Goal: Task Accomplishment & Management: Use online tool/utility

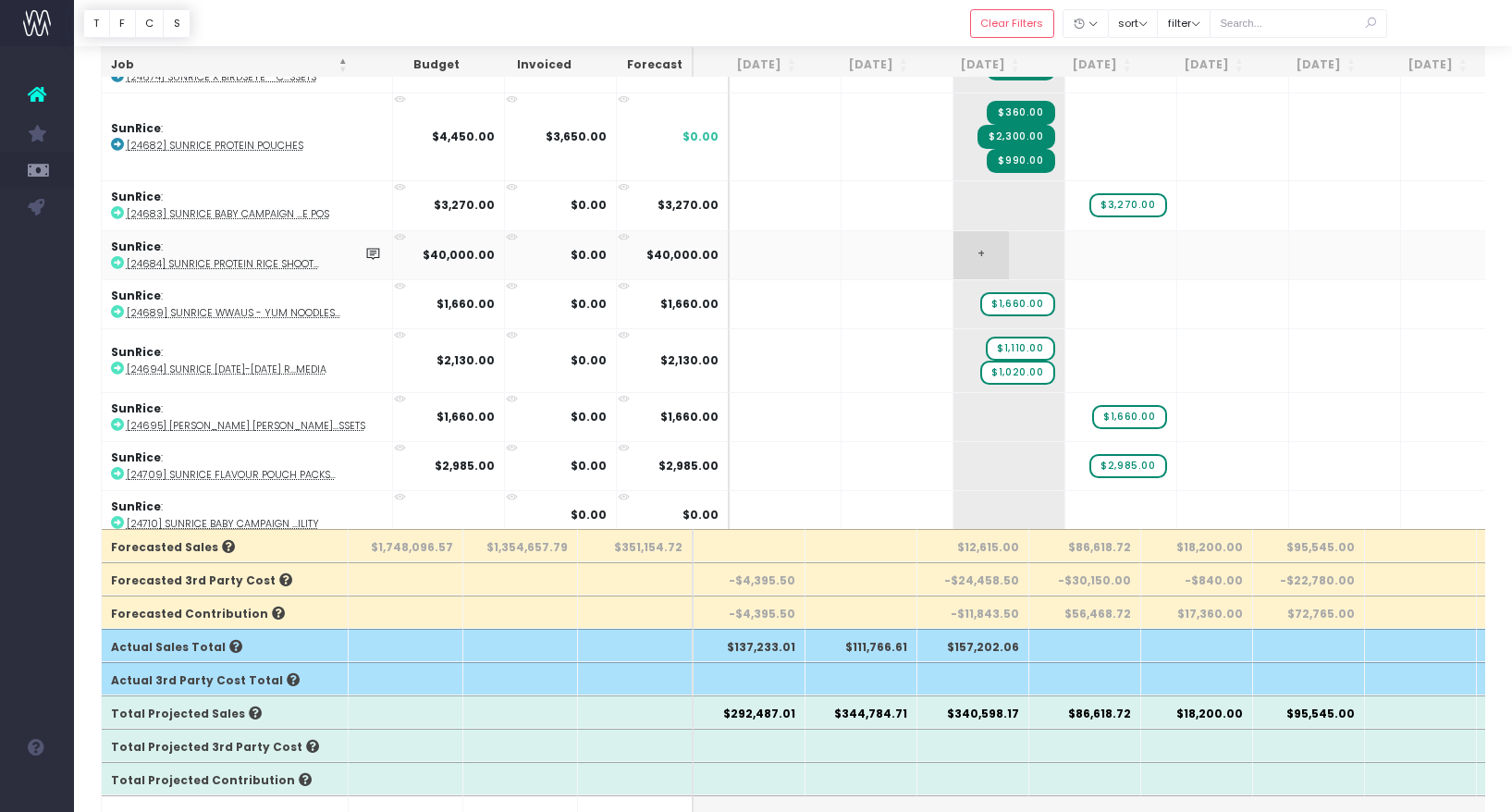
scroll to position [240, 0]
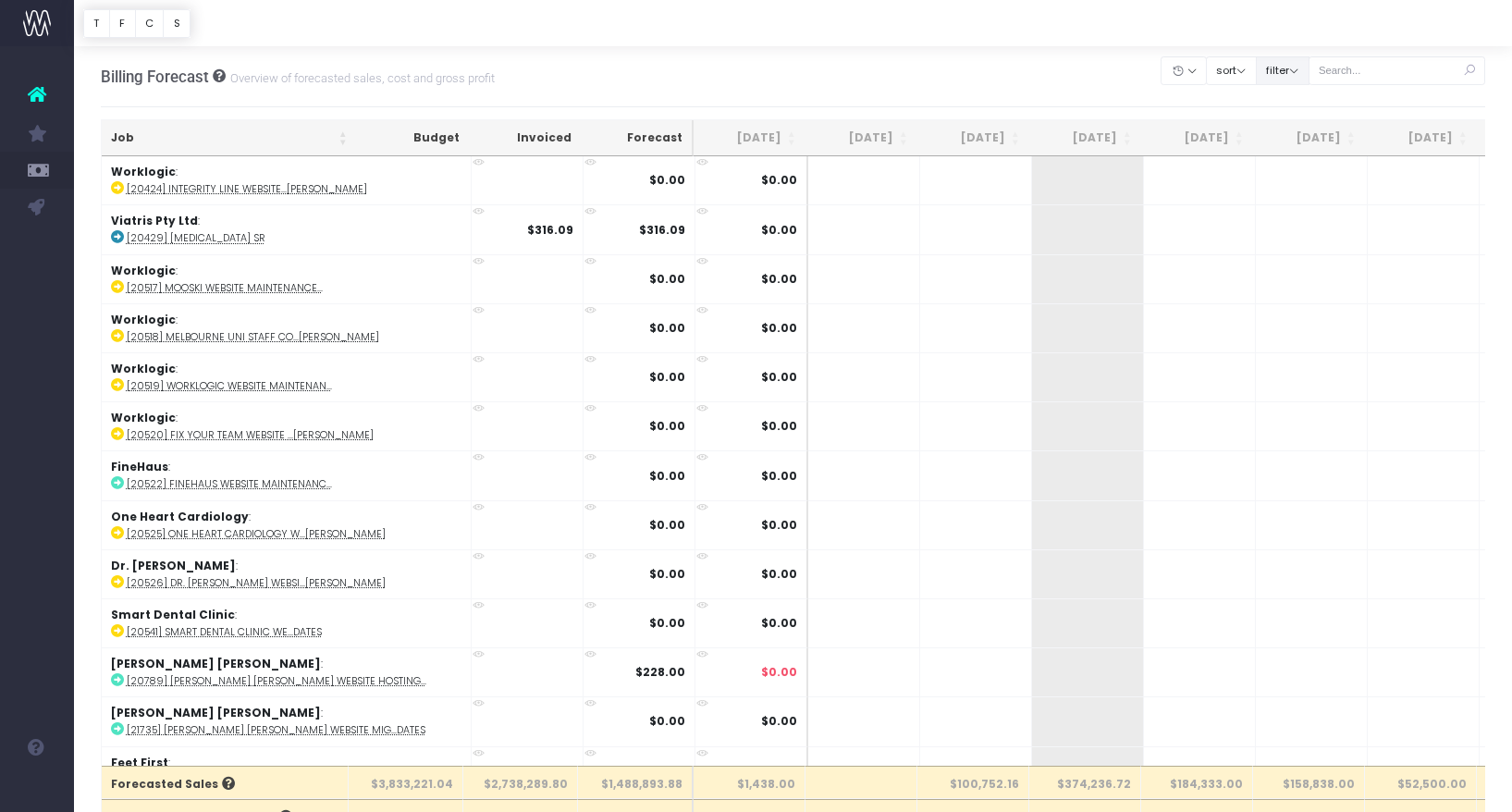
click at [1303, 65] on button "filter" at bounding box center [1283, 71] width 54 height 29
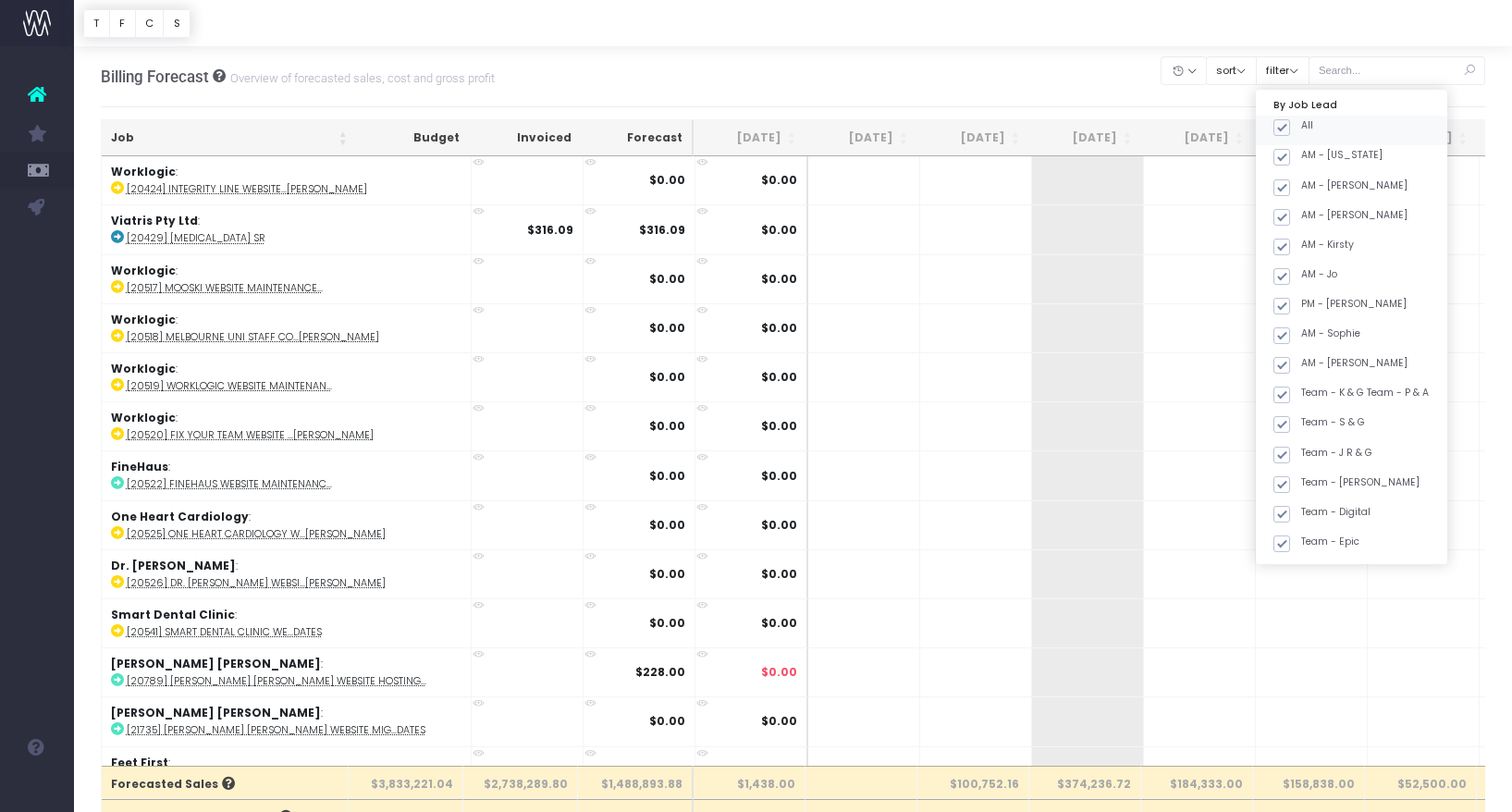
click at [1290, 129] on span at bounding box center [1281, 127] width 16 height 16
click at [1304, 129] on input "All" at bounding box center [1307, 124] width 12 height 12
checkbox input "false"
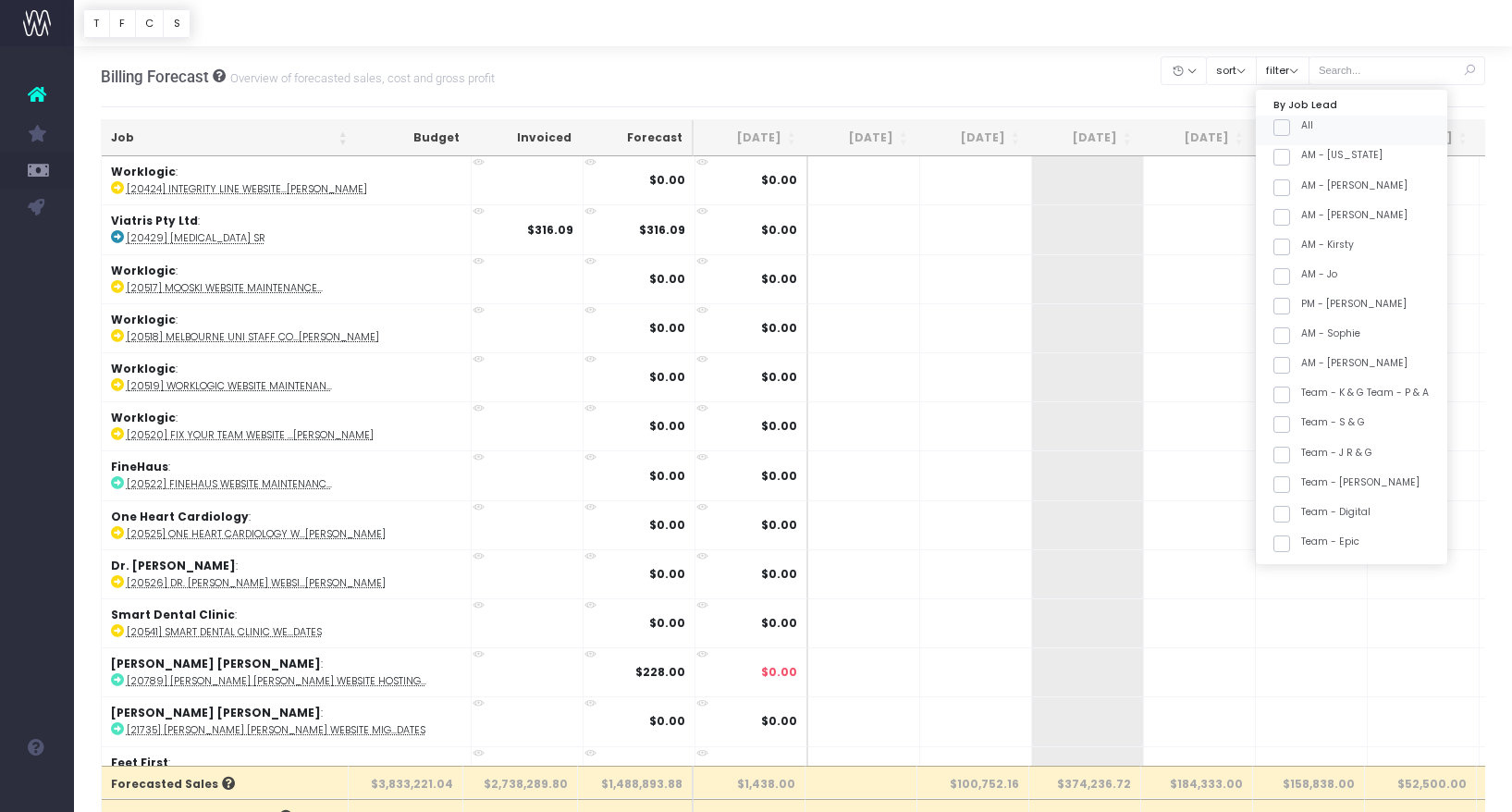
checkbox input "false"
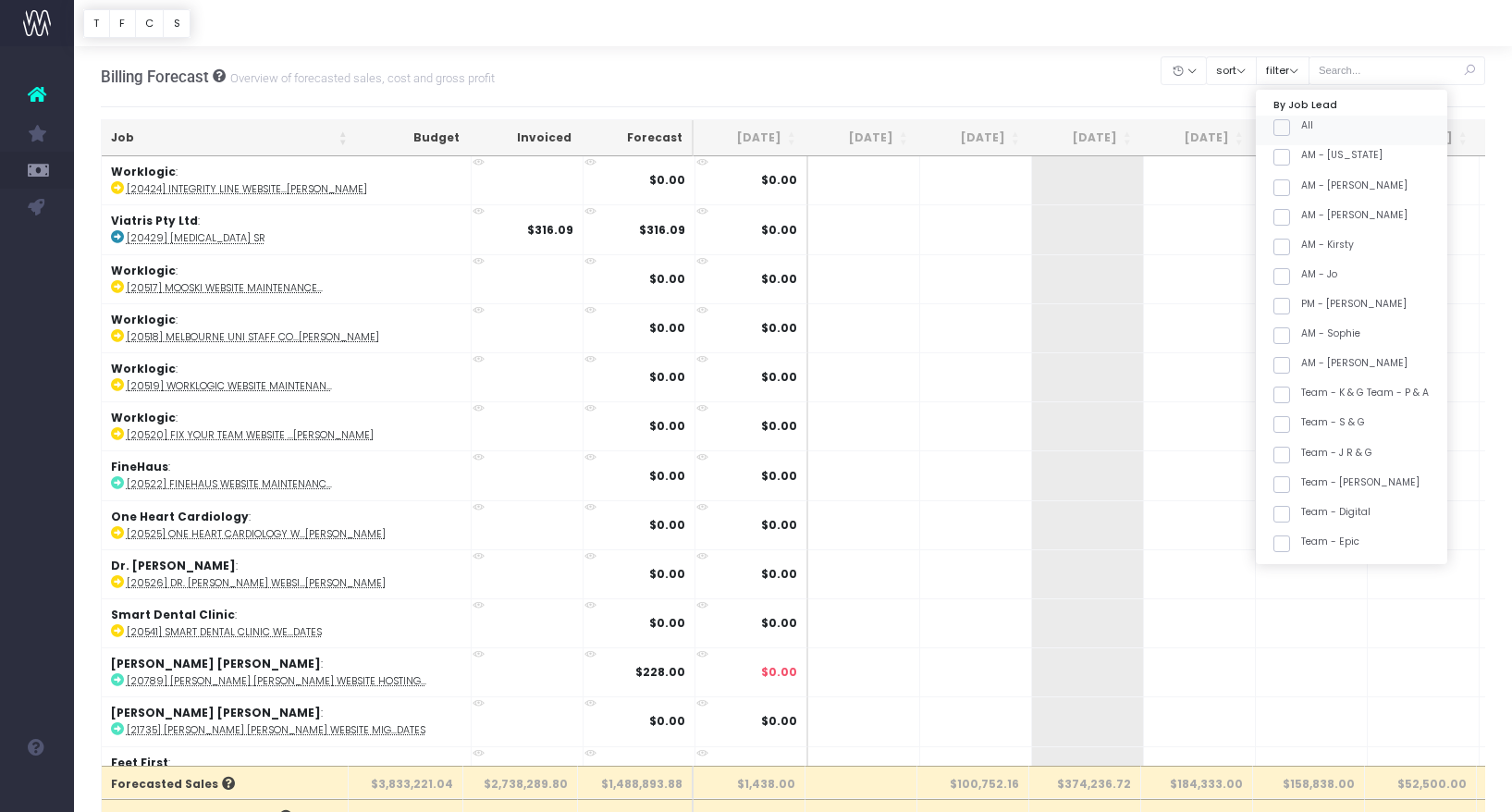
checkbox input "false"
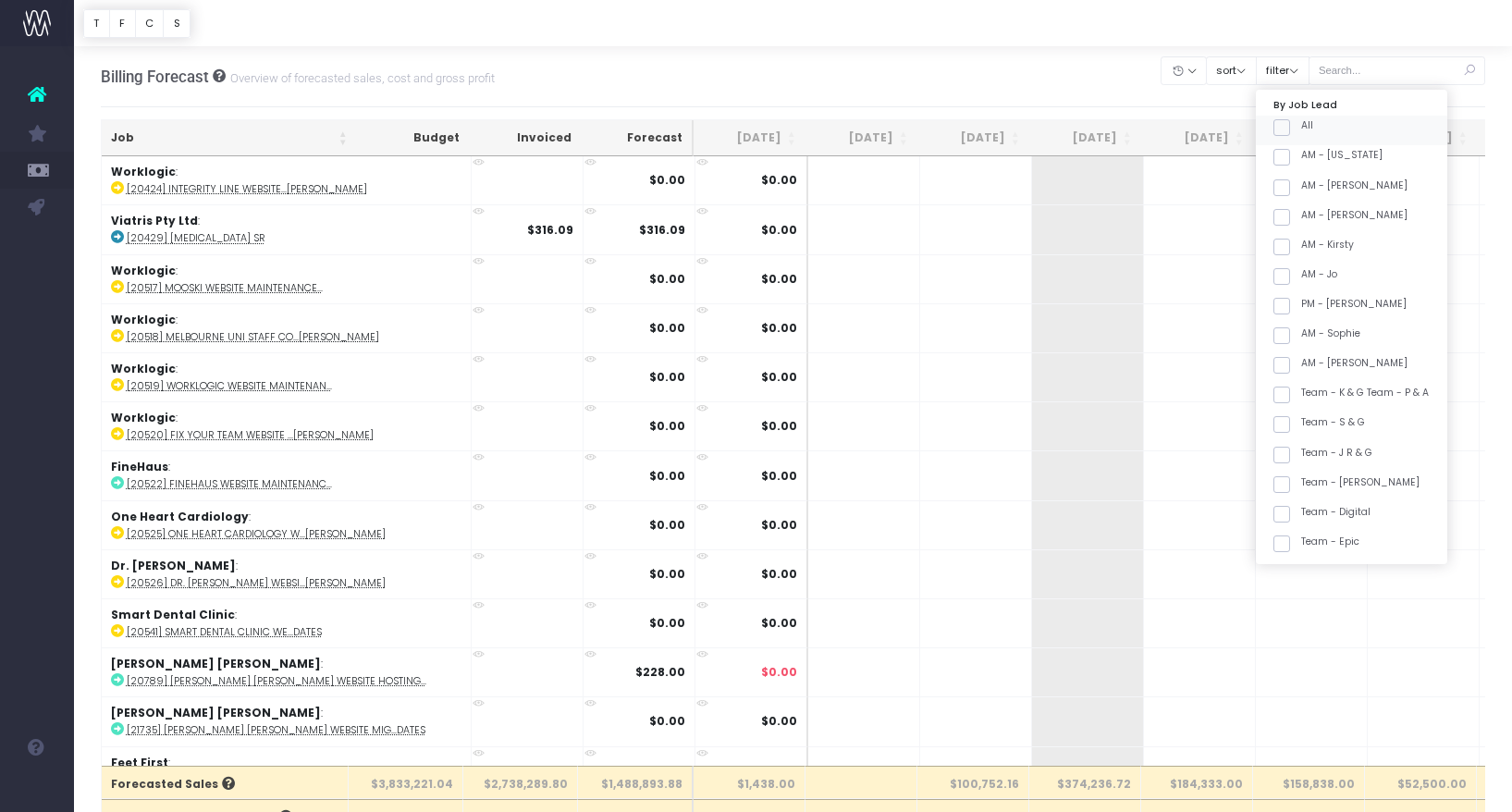
checkbox input "false"
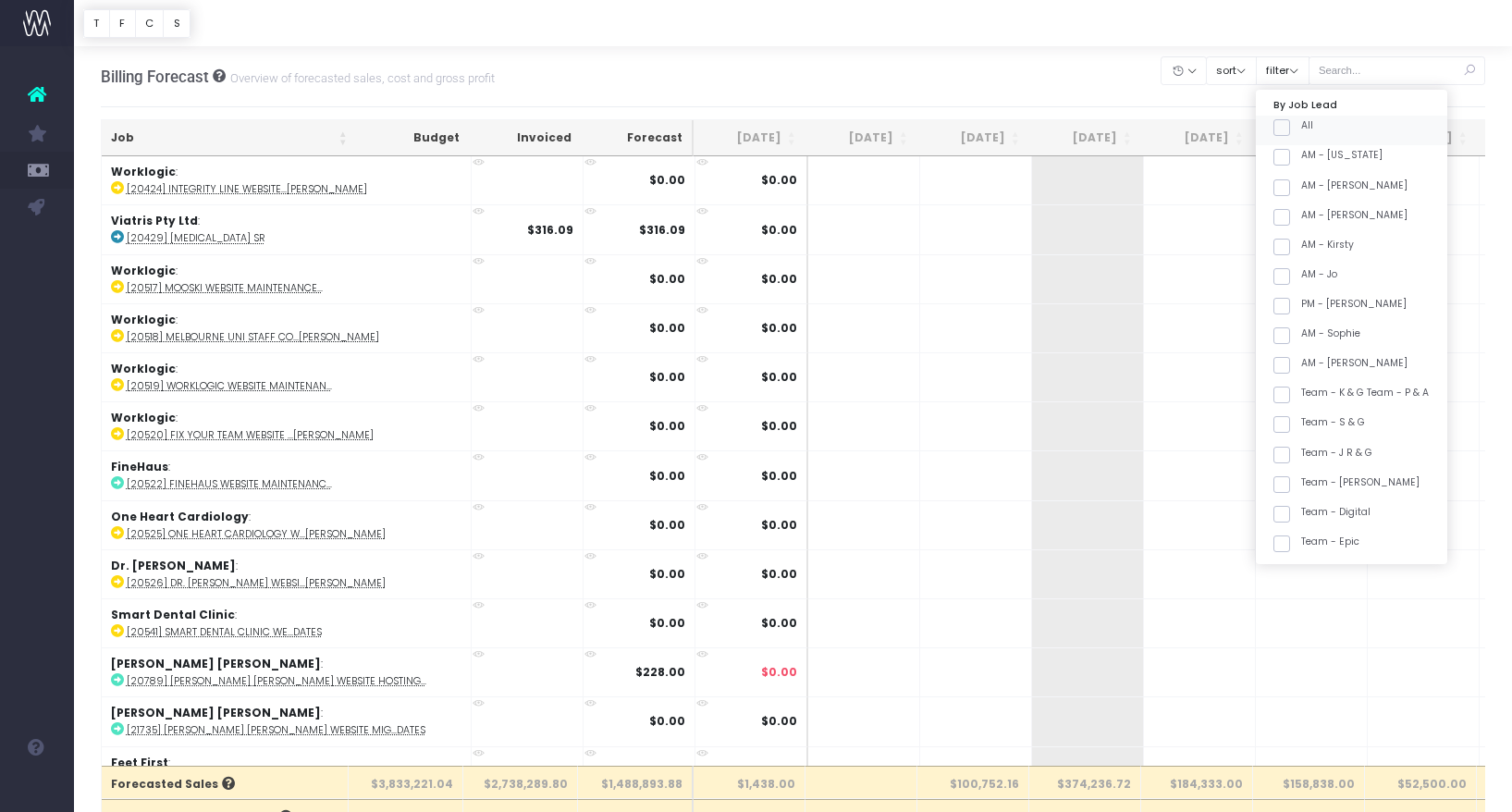
checkbox input "false"
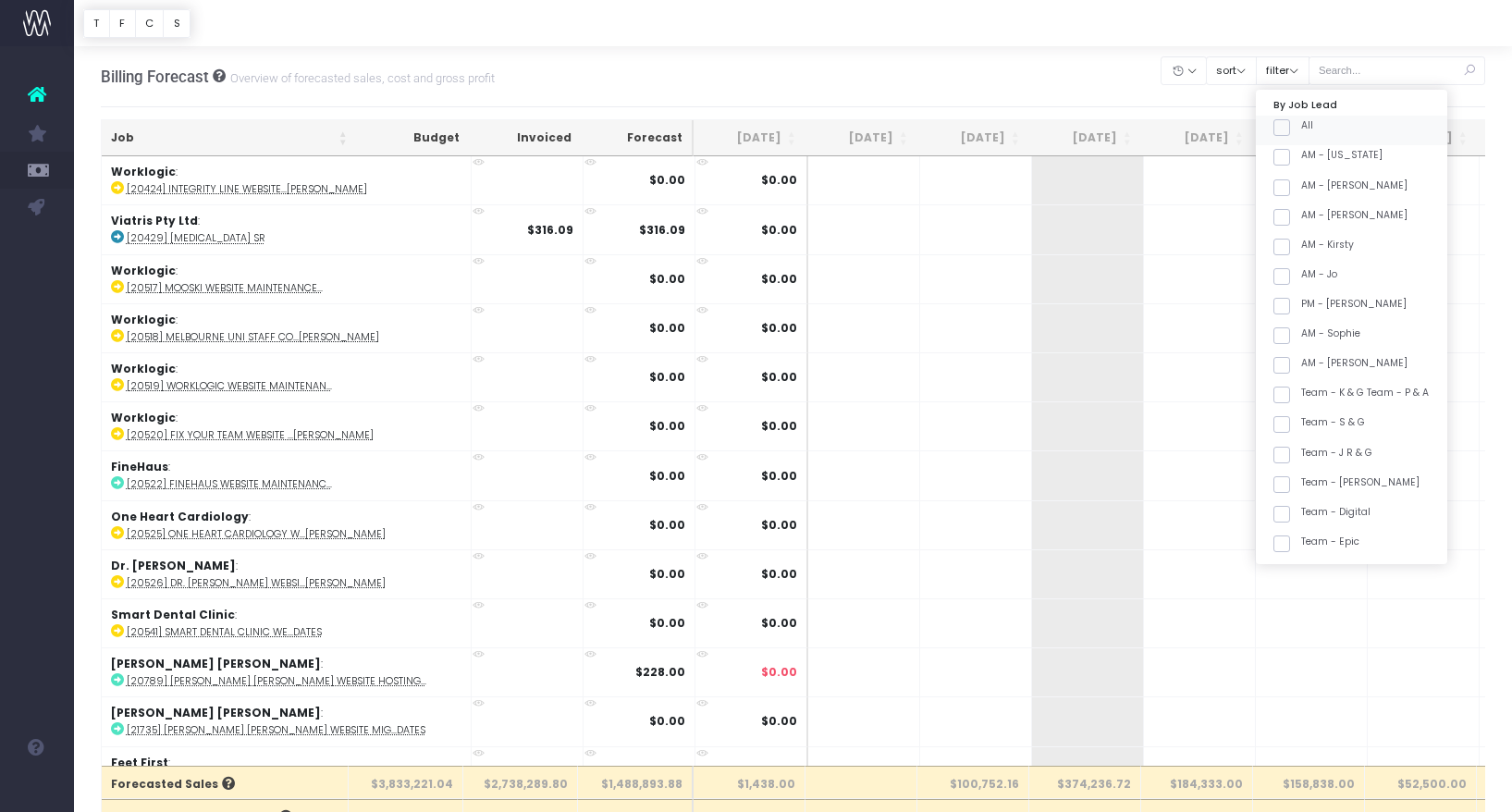
checkbox input "false"
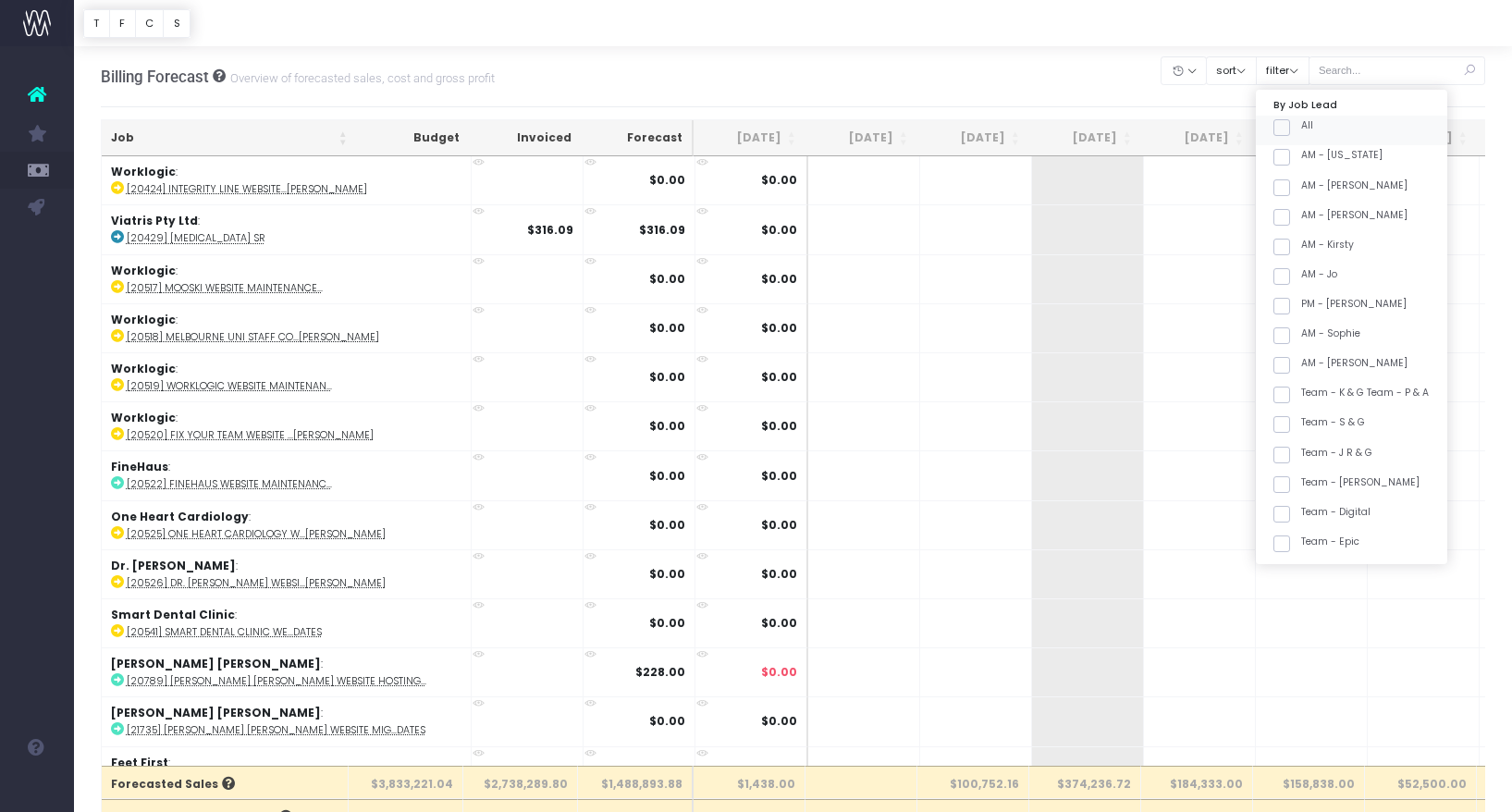
checkbox input "false"
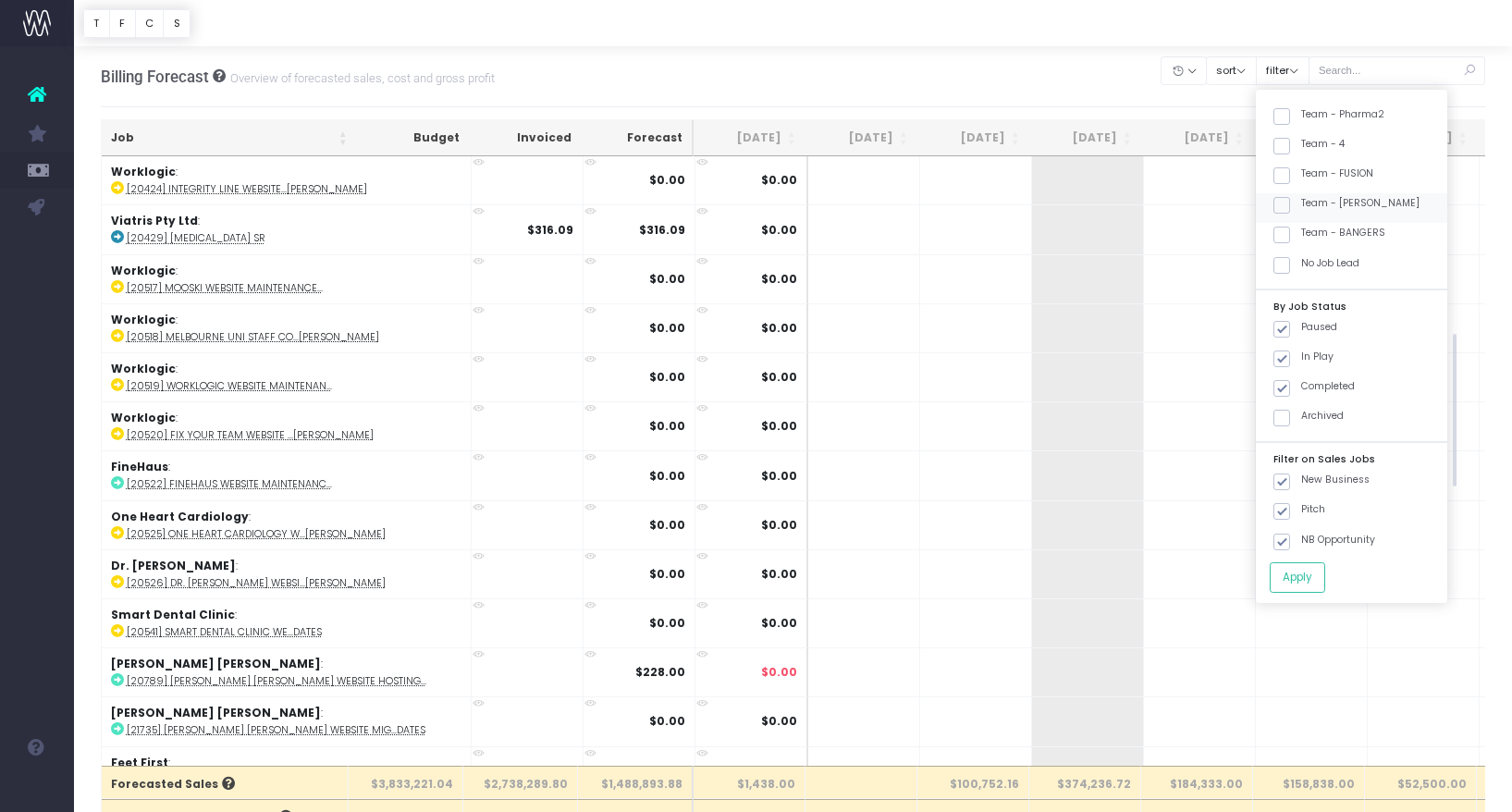
click at [1366, 201] on label "Team - [PERSON_NAME]" at bounding box center [1347, 203] width 146 height 14
click at [1313, 201] on input "Team - [PERSON_NAME]" at bounding box center [1307, 202] width 12 height 12
checkbox input "true"
click at [1326, 577] on button "Apply" at bounding box center [1298, 578] width 56 height 31
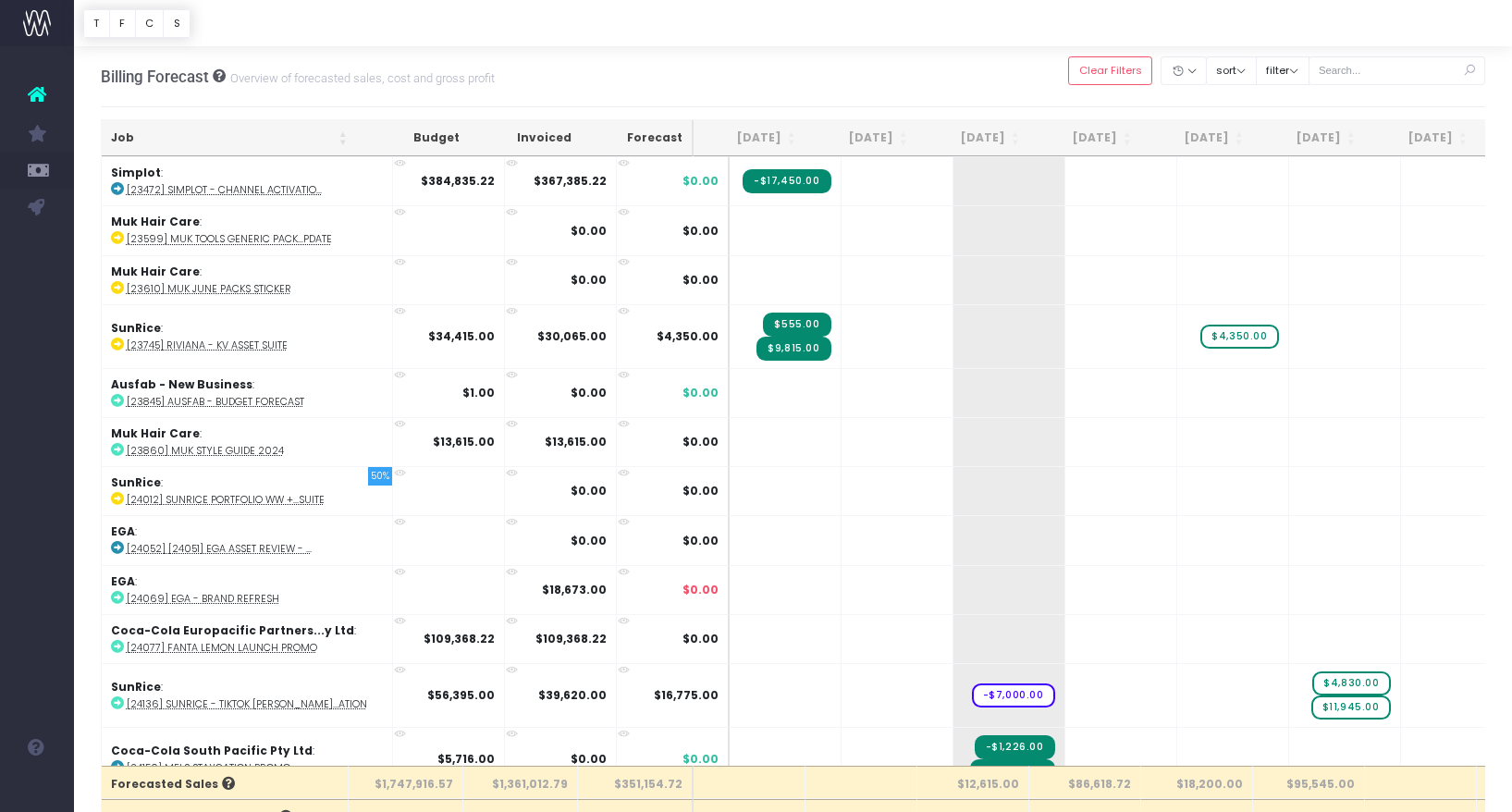
click at [260, 135] on th "Job" at bounding box center [230, 138] width 256 height 37
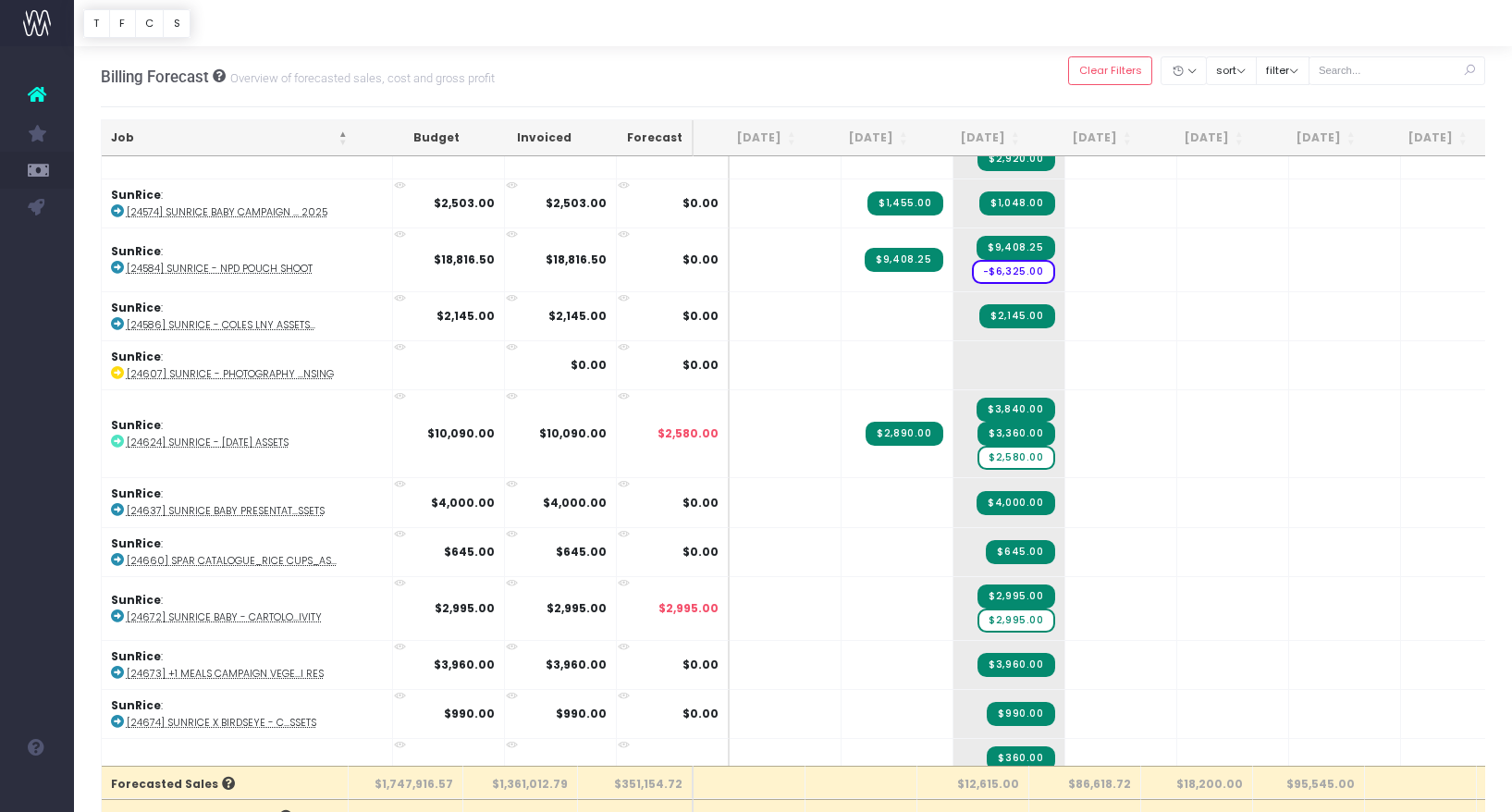
scroll to position [3948, 0]
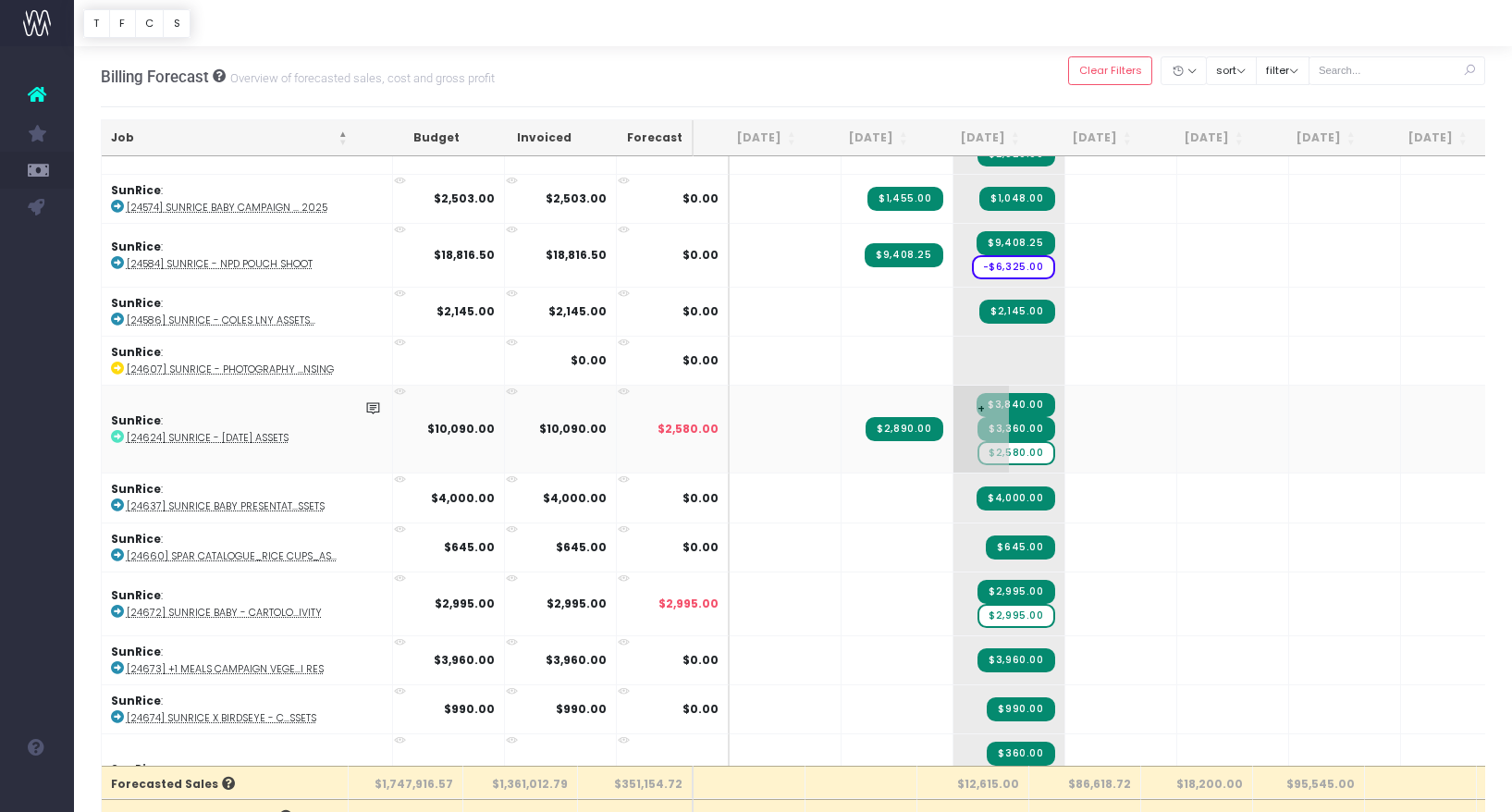
click at [989, 447] on span "$2,580.00" at bounding box center [1016, 453] width 77 height 24
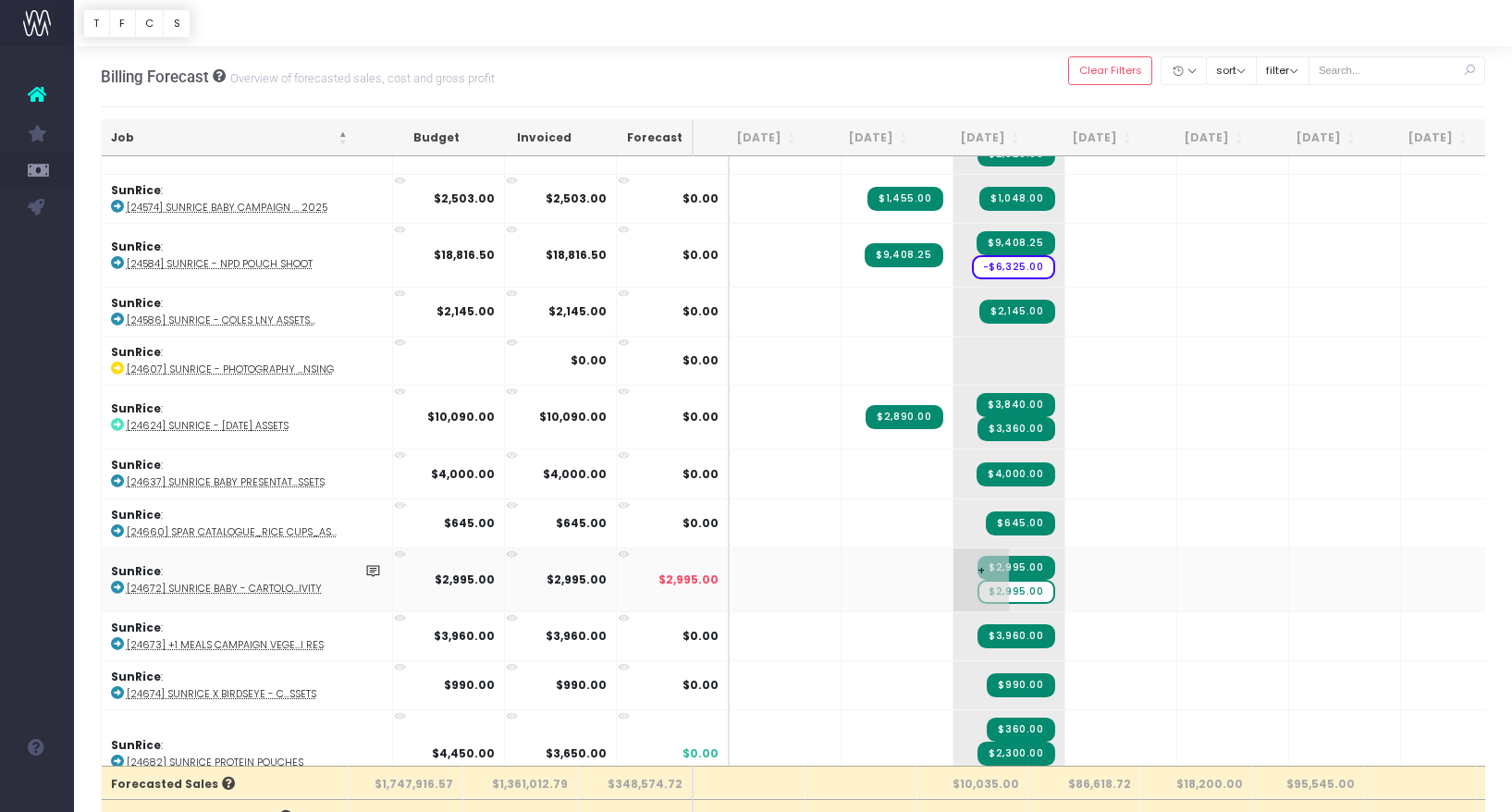
click at [986, 584] on span "$2,995.00" at bounding box center [1016, 592] width 77 height 24
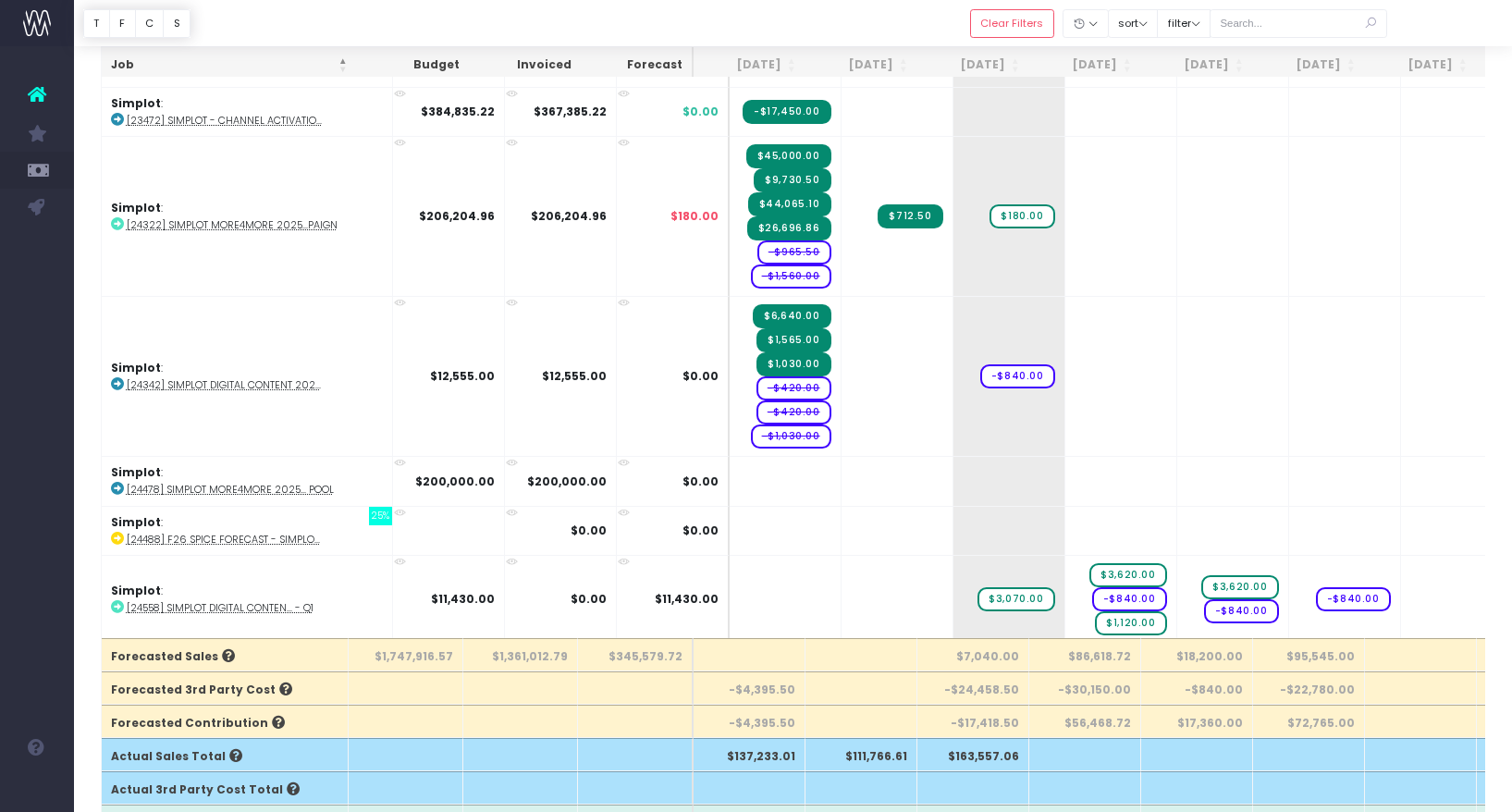
scroll to position [2499, 0]
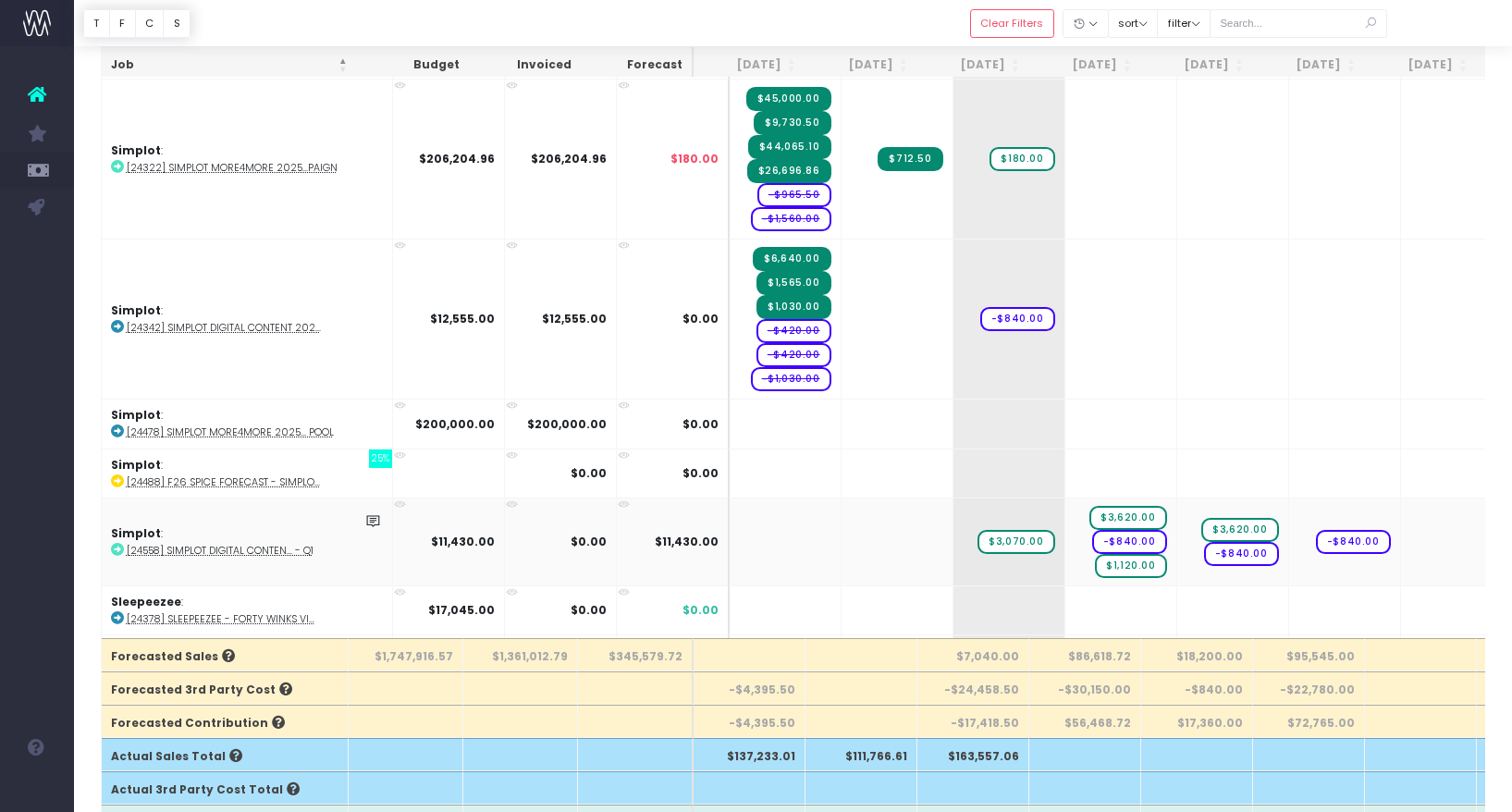
click at [251, 544] on abbr "[24558] Simplot Digital Conten... - Q1" at bounding box center [220, 551] width 187 height 13
